Goal: Information Seeking & Learning: Find contact information

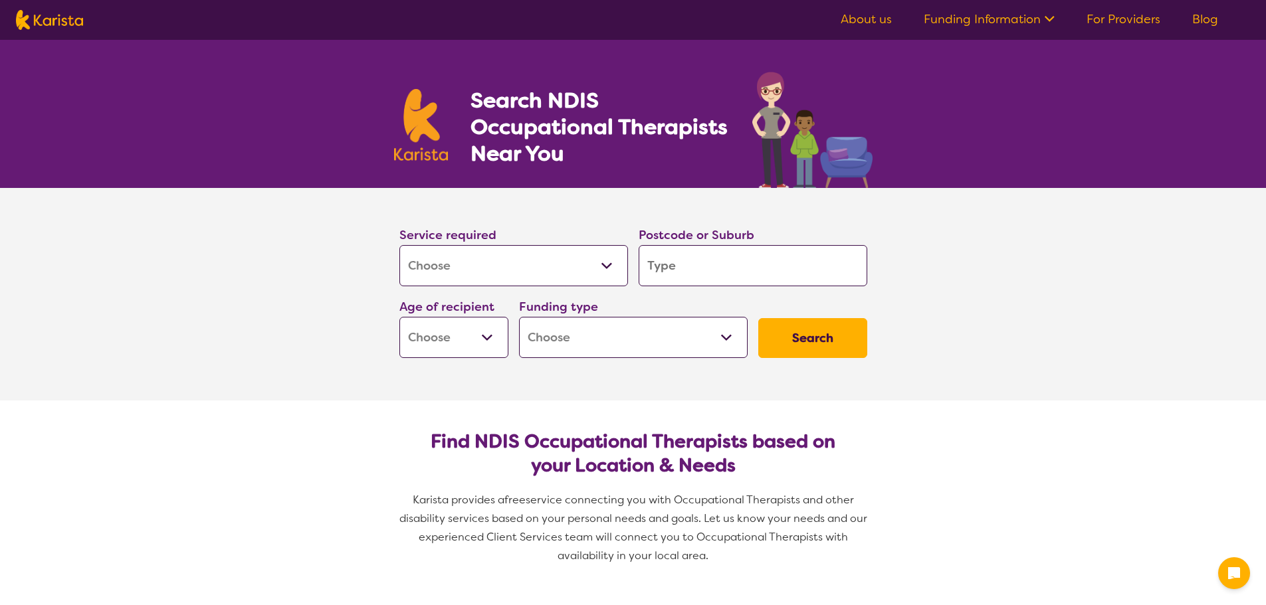
select select "[MEDICAL_DATA]"
click at [705, 269] on input "search" at bounding box center [752, 265] width 229 height 41
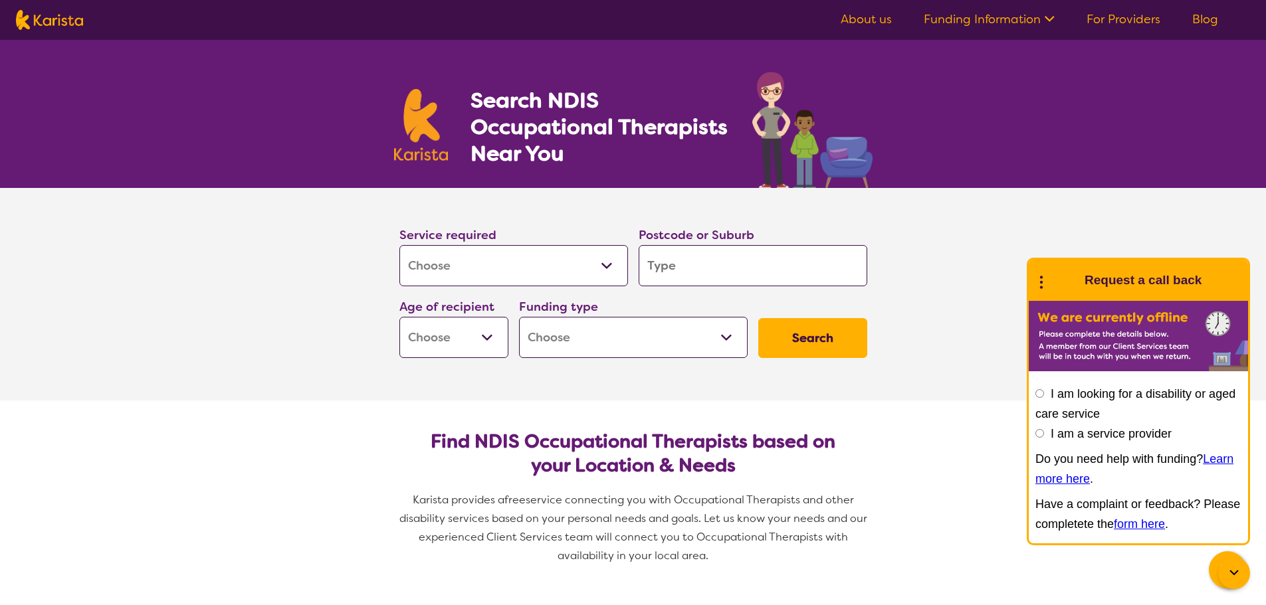
type input "2150"
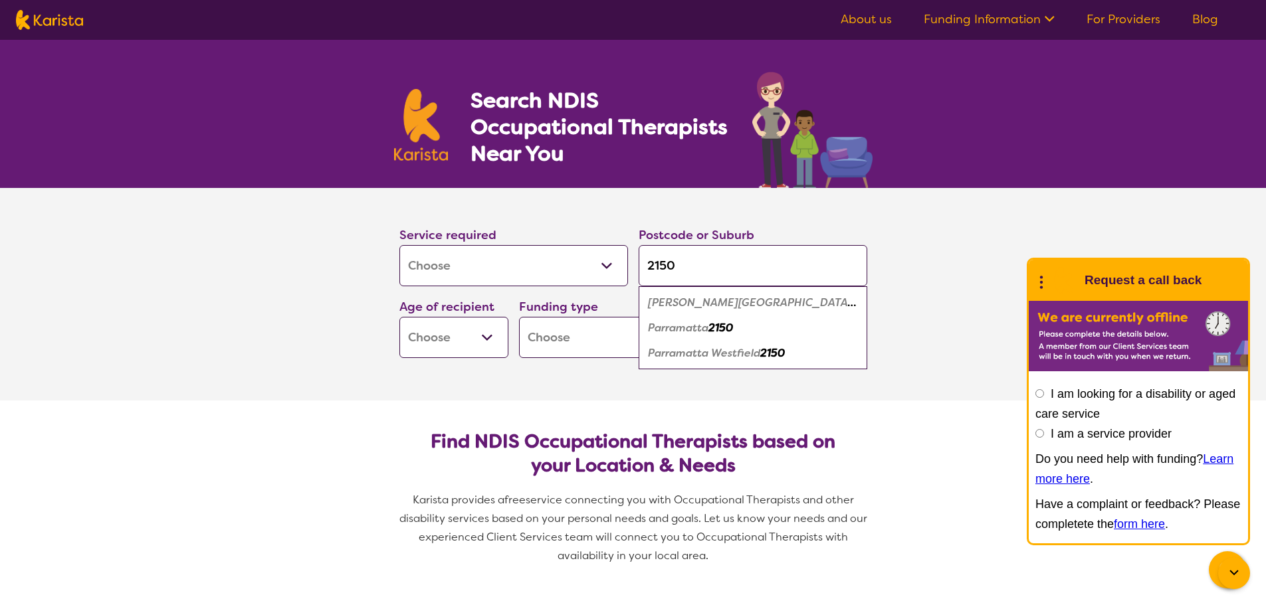
click at [508, 332] on div "Age of recipient Early Childhood - 0 to 9 Child - 10 to 11 Adolescent - 12 to 1…" at bounding box center [454, 328] width 120 height 72
click at [493, 338] on select "Early Childhood - 0 to 9 Child - 10 to 11 Adolescent - 12 to 17 Adult - 18 to 6…" at bounding box center [453, 337] width 109 height 41
select select "EC"
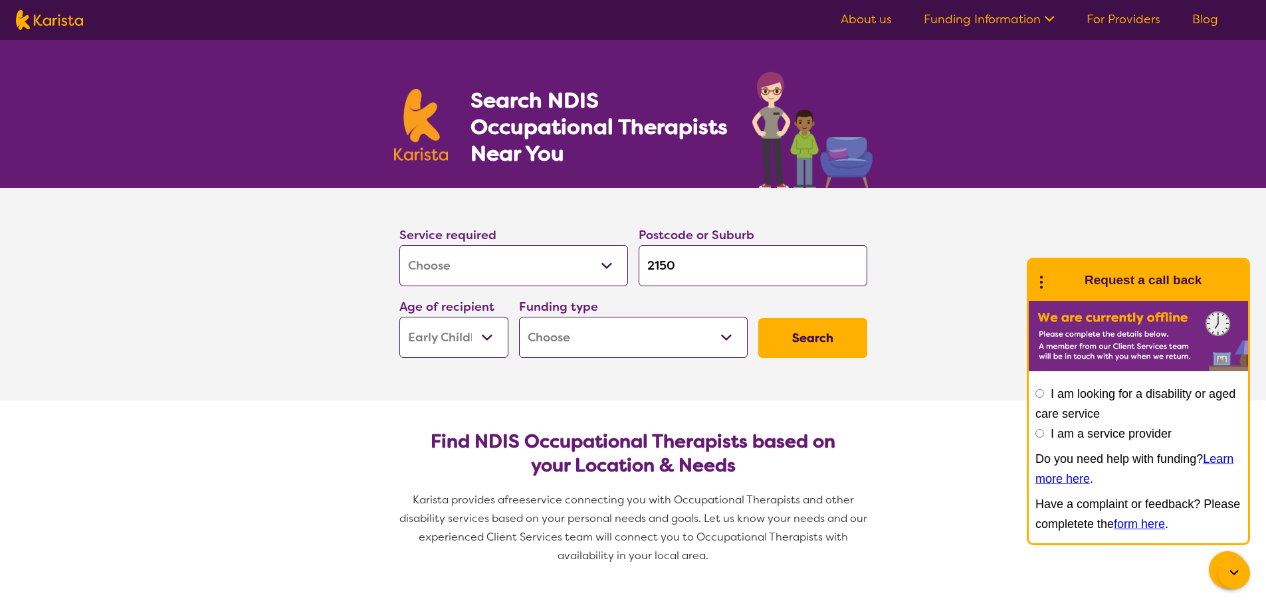
click at [399, 317] on select "Early Childhood - 0 to 9 Child - 10 to 11 Adolescent - 12 to 17 Adult - 18 to 6…" at bounding box center [453, 337] width 109 height 41
select select "EC"
click at [633, 341] on select "Home Care Package (HCP) National Disability Insurance Scheme (NDIS) I don't know" at bounding box center [633, 337] width 229 height 41
select select "NDIS"
click at [519, 317] on select "Home Care Package (HCP) National Disability Insurance Scheme (NDIS) I don't know" at bounding box center [633, 337] width 229 height 41
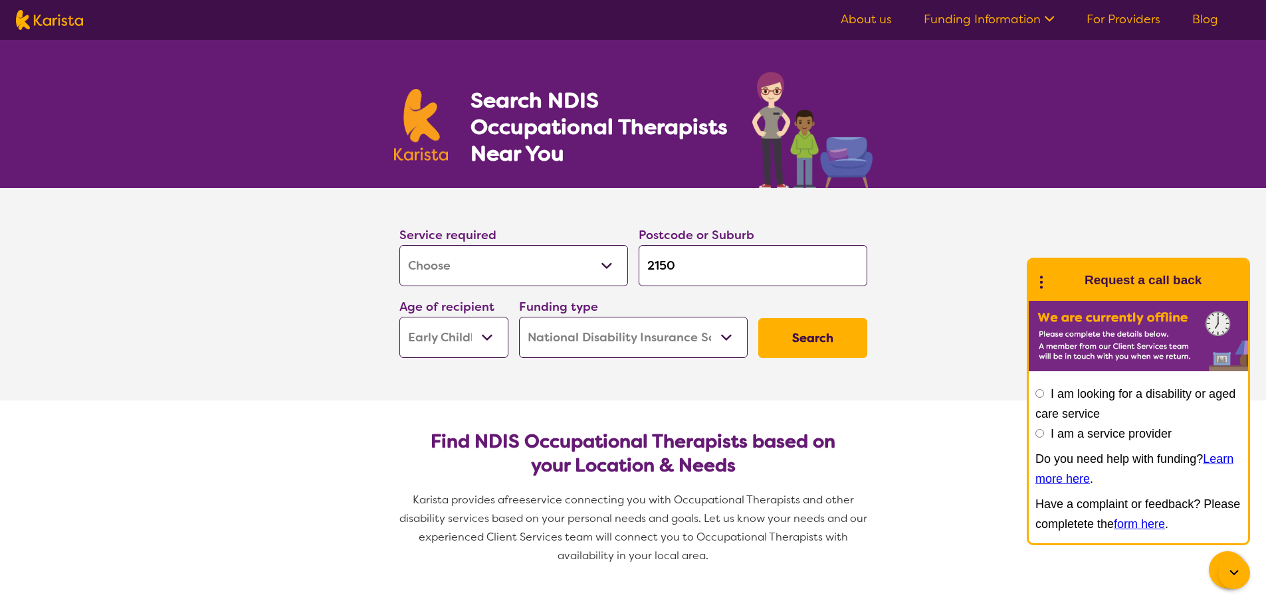
select select "NDIS"
click at [782, 380] on section "Service required Allied Health Assistant Assessment ([MEDICAL_DATA] or [MEDICAL…" at bounding box center [632, 294] width 531 height 213
click at [821, 337] on button "Search" at bounding box center [812, 338] width 109 height 40
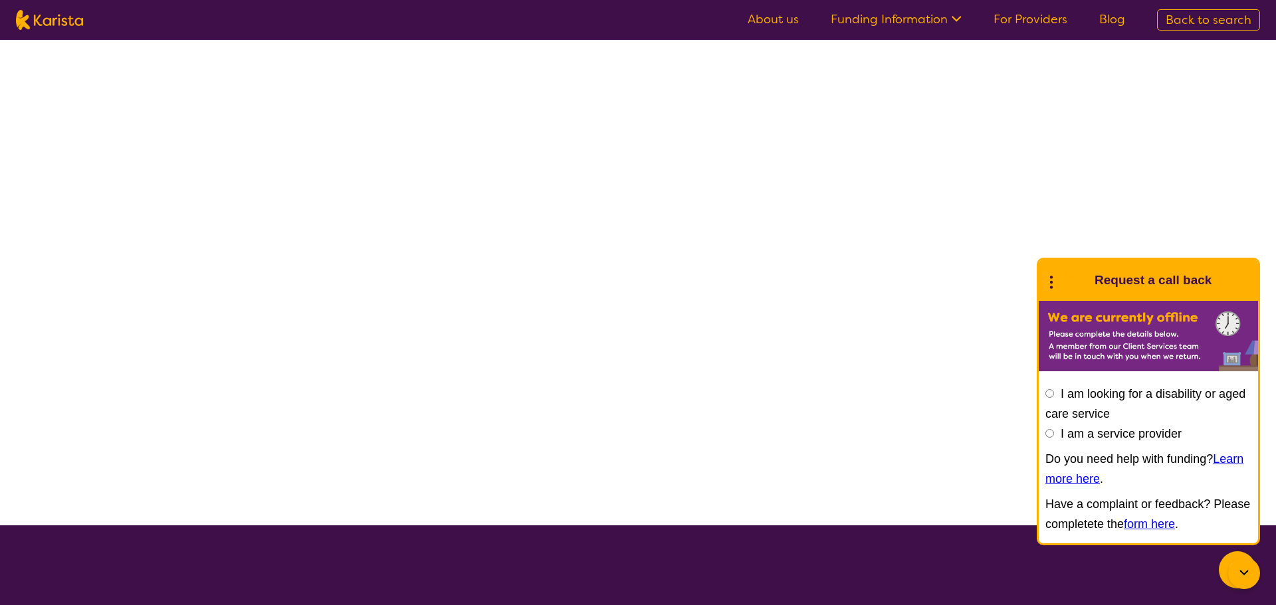
click at [911, 336] on div at bounding box center [638, 283] width 1276 height 486
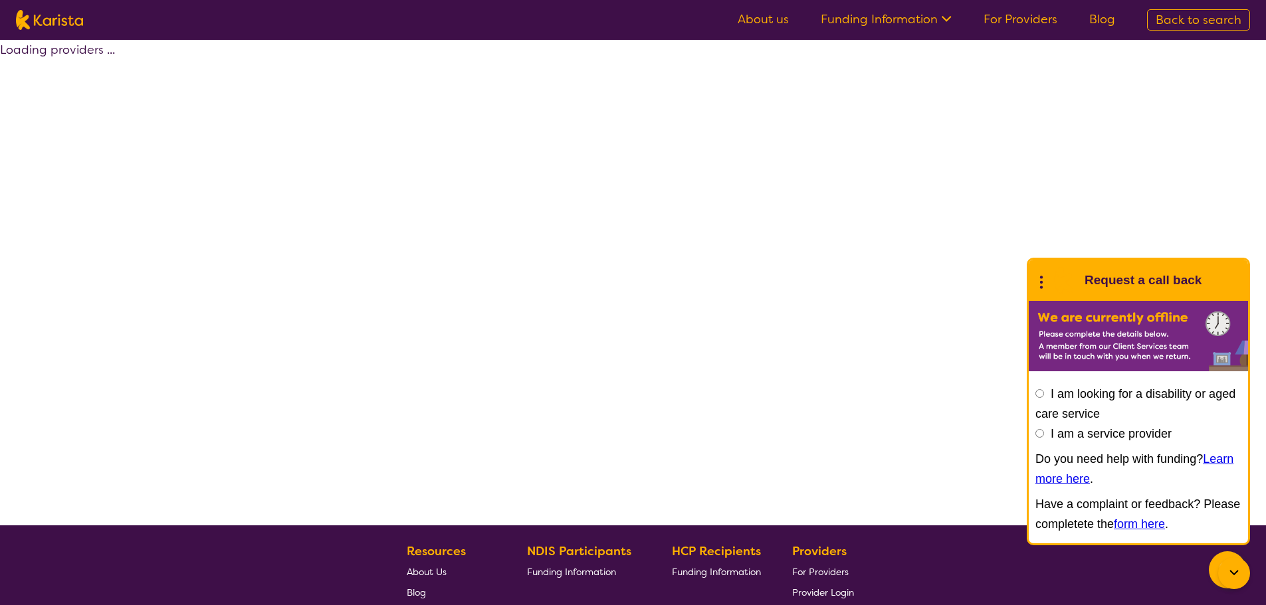
select select "by_score"
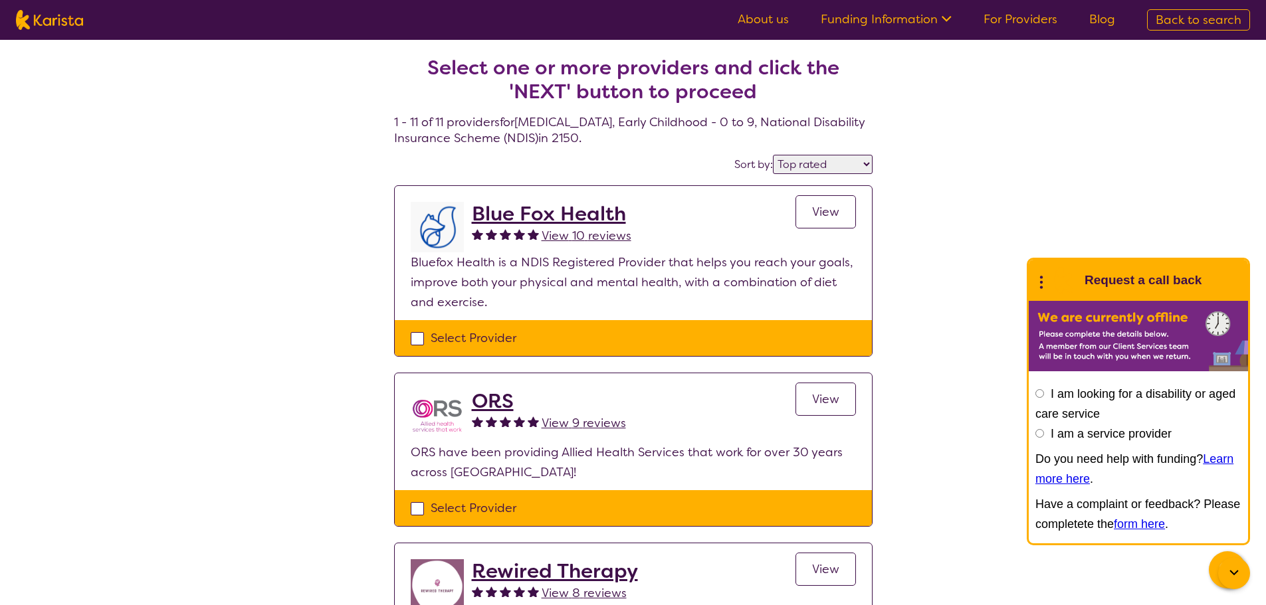
click at [591, 217] on h2 "Blue Fox Health" at bounding box center [551, 214] width 159 height 24
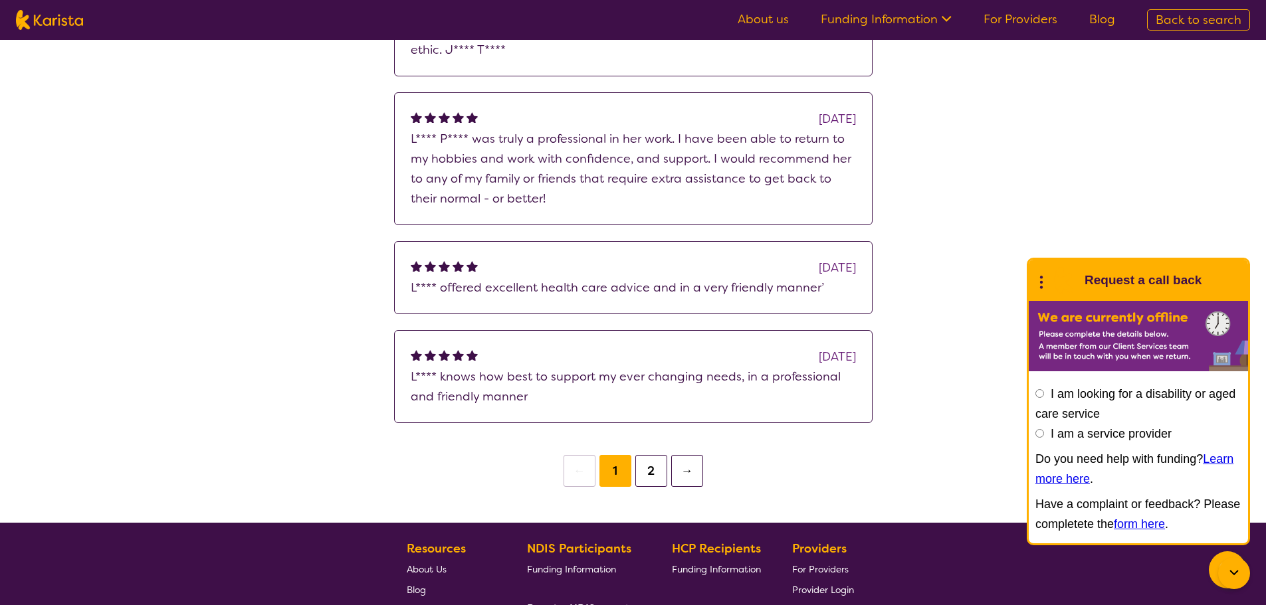
scroll to position [975, 0]
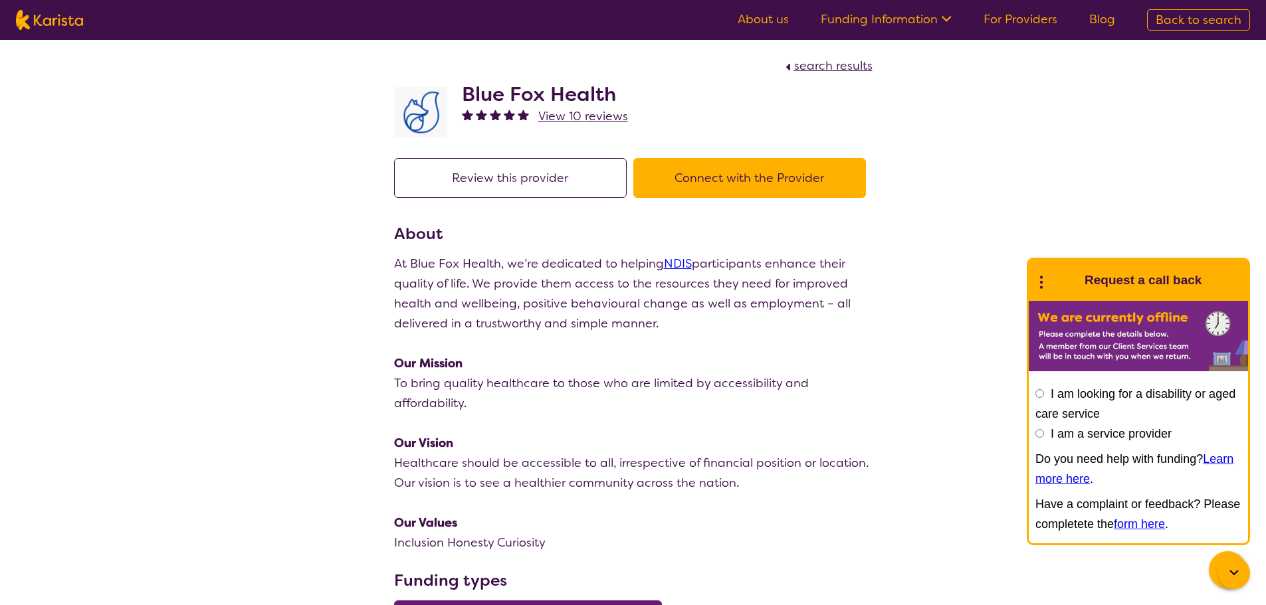
select select "by_score"
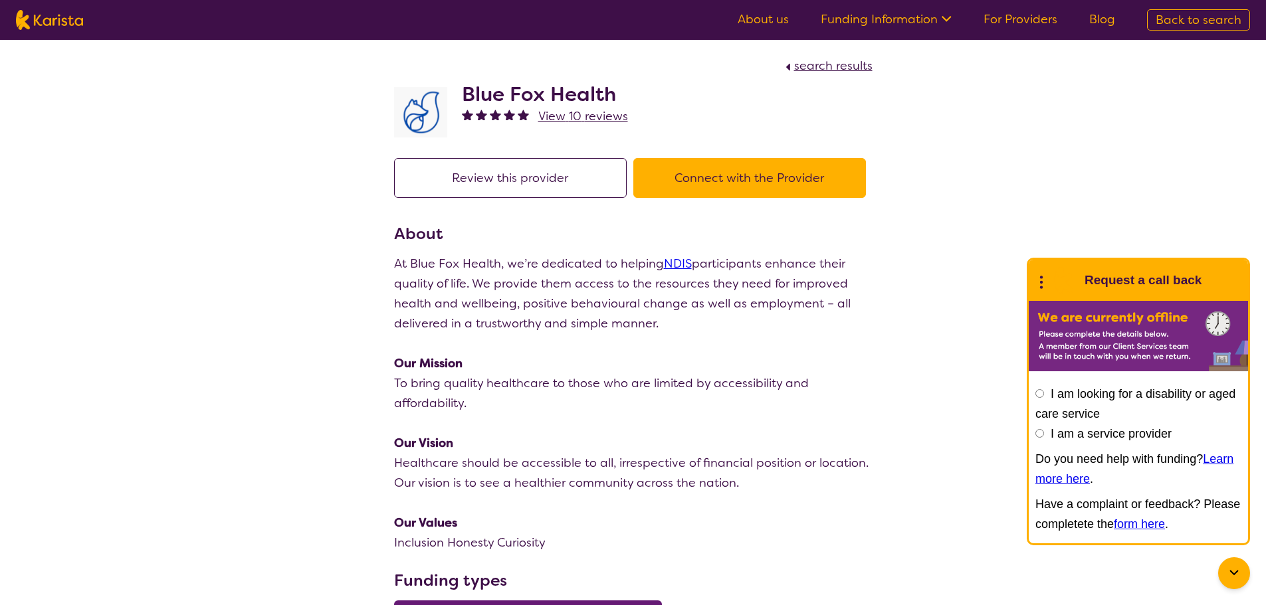
click at [557, 92] on h2 "Blue Fox Health" at bounding box center [545, 94] width 166 height 24
copy h2 "Blue Fox Health"
